Goal: Task Accomplishment & Management: Find specific page/section

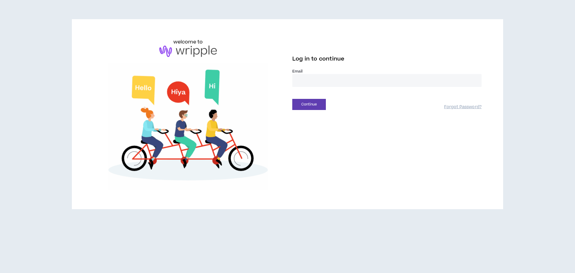
click at [330, 83] on input "email" at bounding box center [386, 80] width 189 height 13
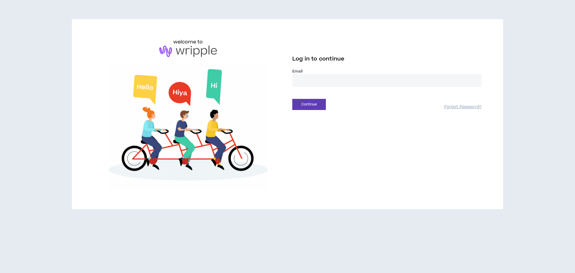
type input "**********"
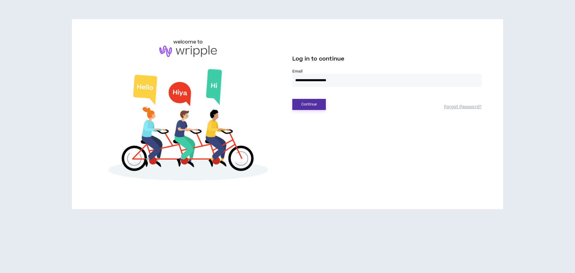
click at [320, 105] on button "Continue" at bounding box center [309, 104] width 34 height 11
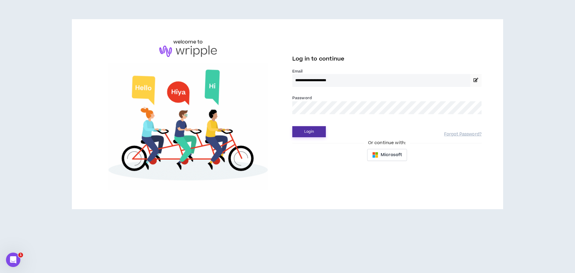
click at [304, 129] on button "Login" at bounding box center [309, 131] width 34 height 11
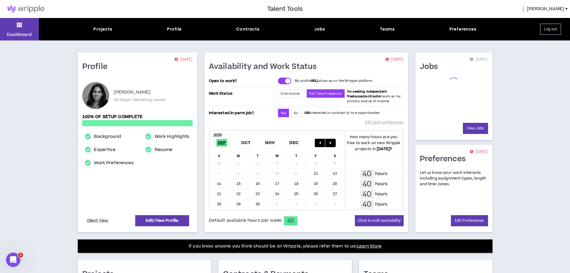
click at [318, 30] on div "Jobs" at bounding box center [319, 29] width 11 height 6
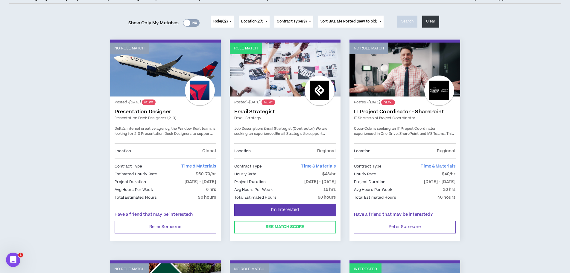
scroll to position [60, 0]
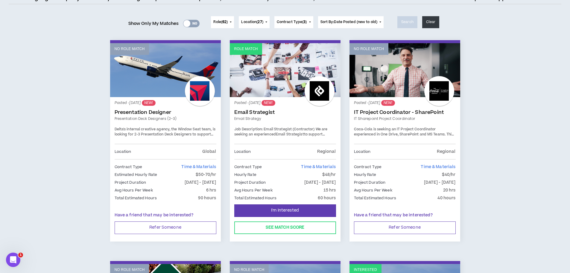
click at [195, 98] on div at bounding box center [200, 91] width 30 height 30
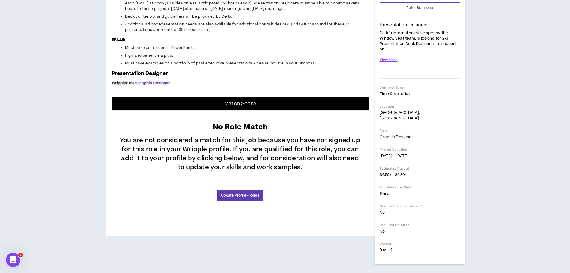
scroll to position [210, 0]
